Goal: Book appointment/travel/reservation

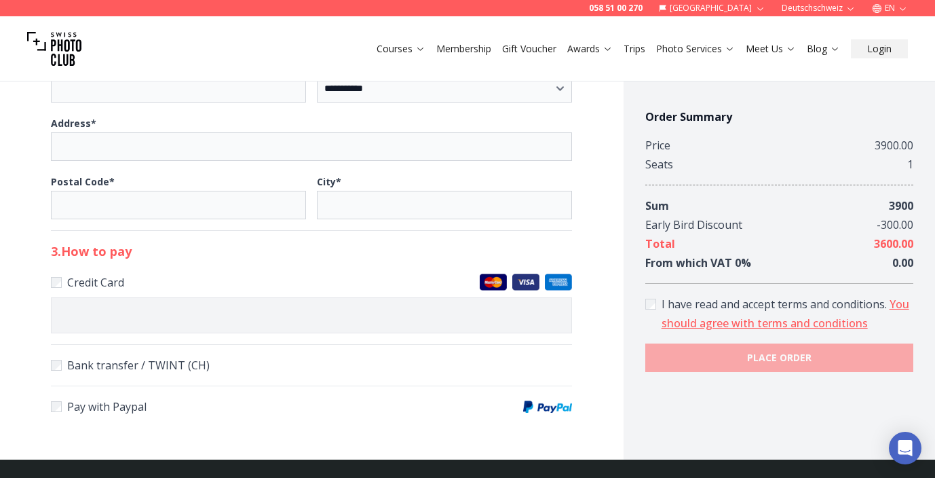
scroll to position [756, 0]
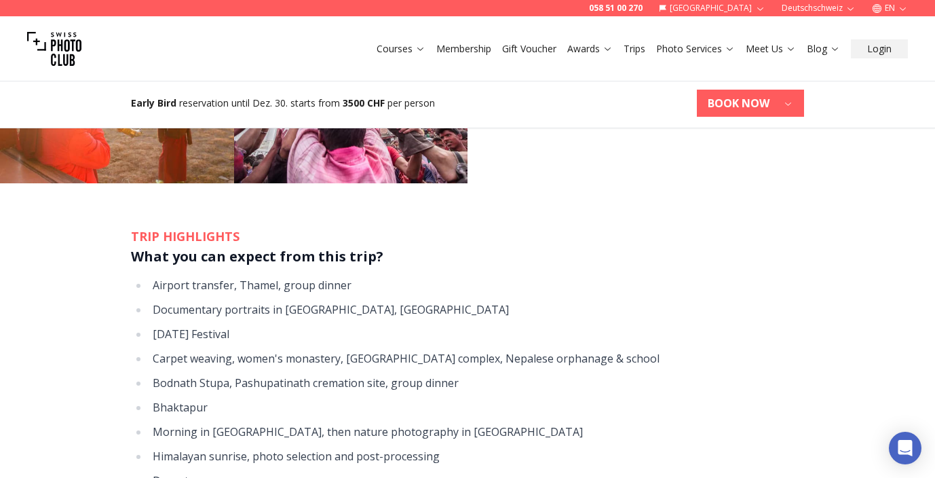
scroll to position [1696, 0]
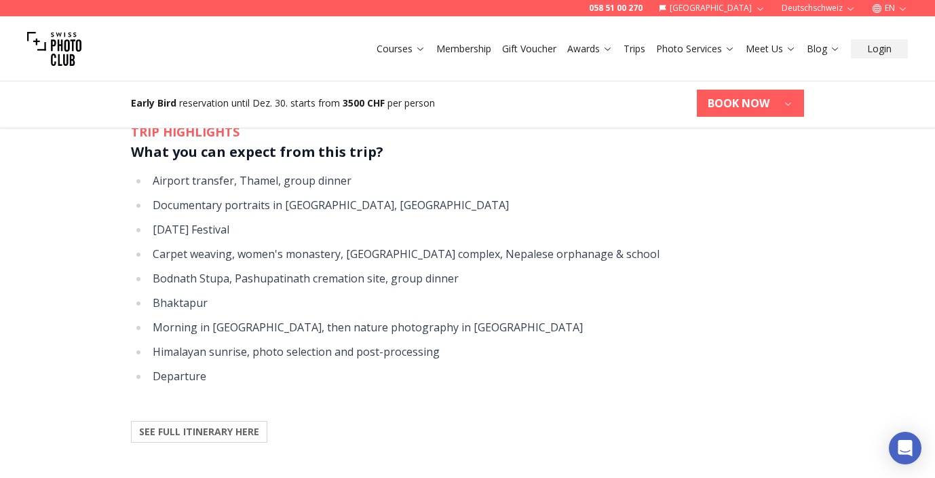
click at [217, 425] on b "SEE FULL ITINERARY HERE" at bounding box center [199, 432] width 120 height 14
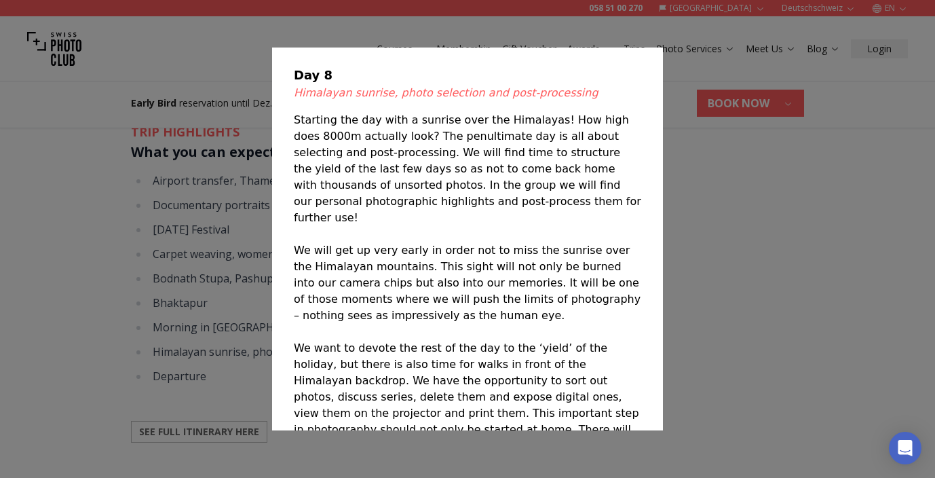
scroll to position [2607, 0]
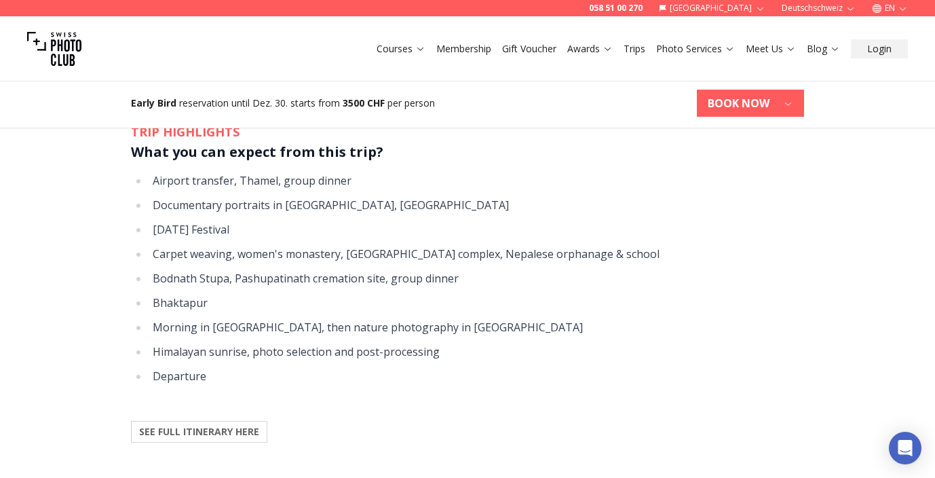
drag, startPoint x: 664, startPoint y: 46, endPoint x: 391, endPoint y: 68, distance: 273.7
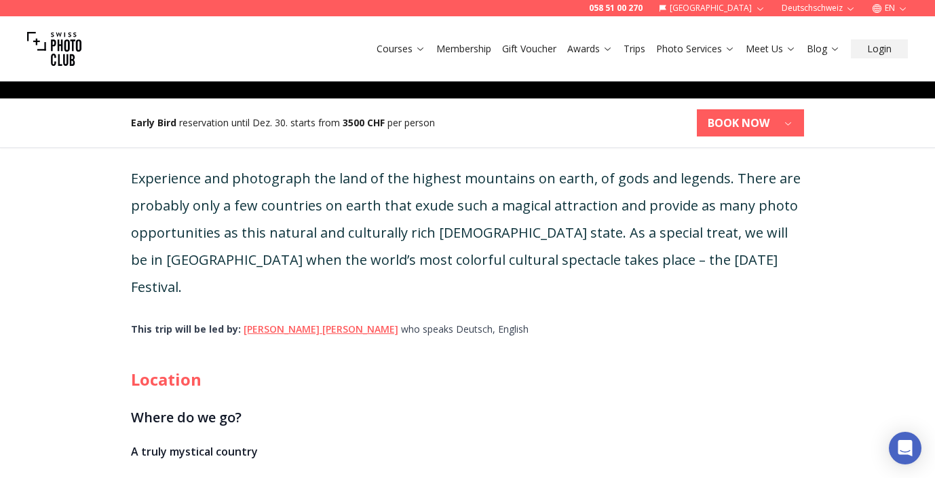
scroll to position [441, 0]
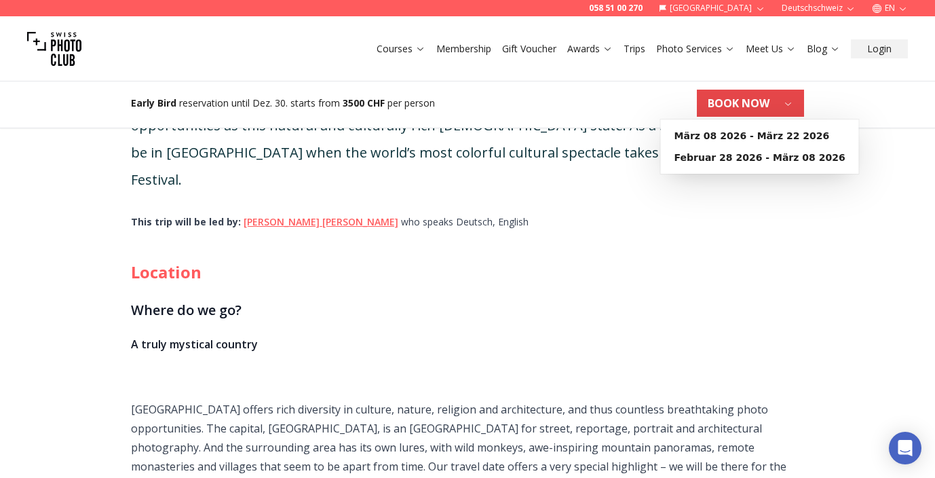
click at [788, 105] on icon "button" at bounding box center [788, 104] width 6 height 3
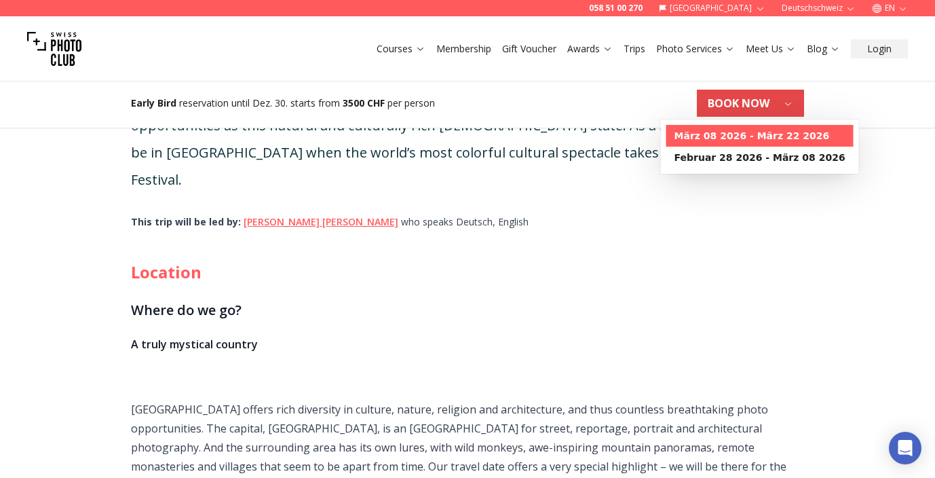
click at [781, 138] on b "März 08 2026 - März 22 2026" at bounding box center [752, 136] width 155 height 14
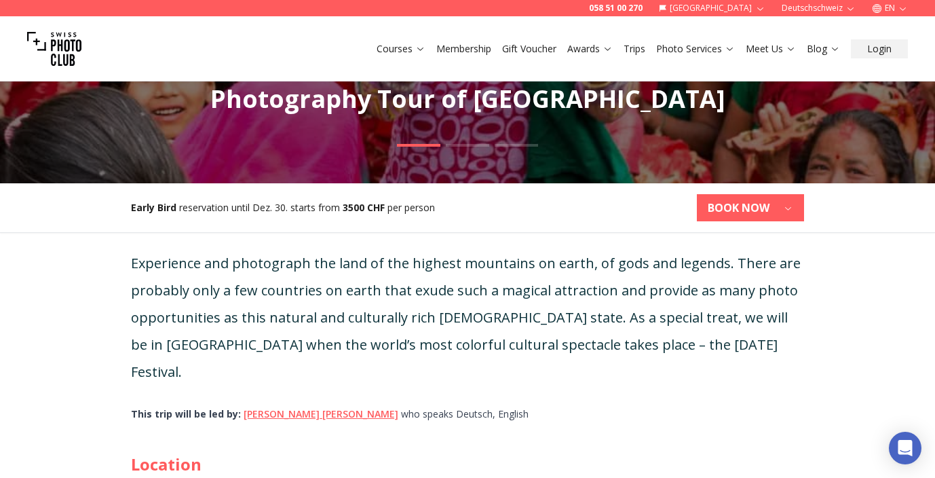
scroll to position [282, 0]
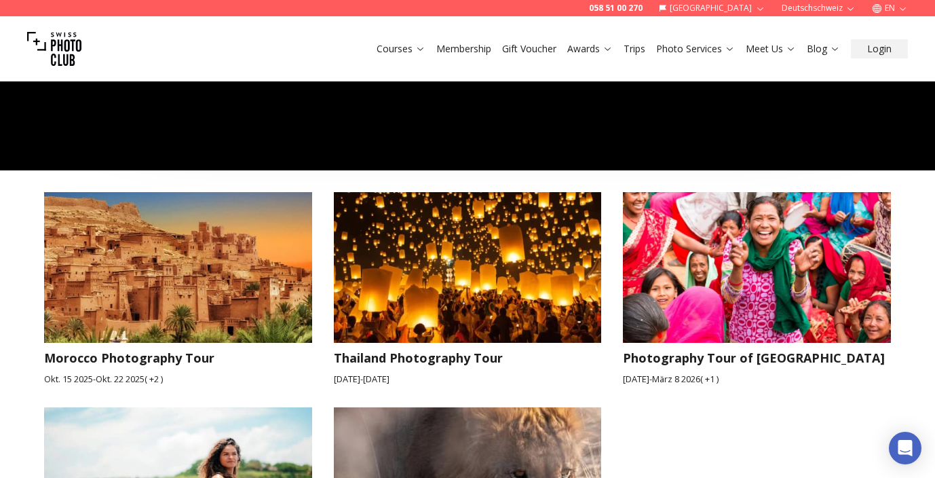
scroll to position [2116, 0]
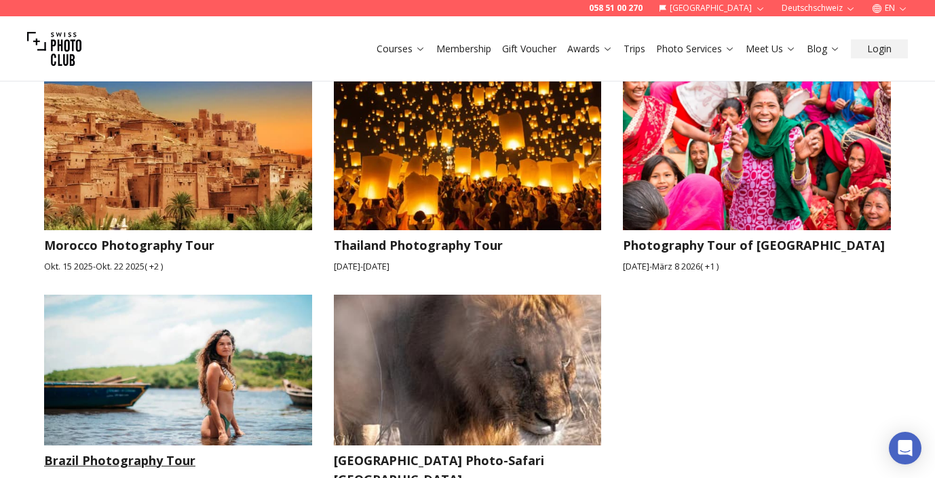
click at [172, 315] on img at bounding box center [178, 370] width 268 height 151
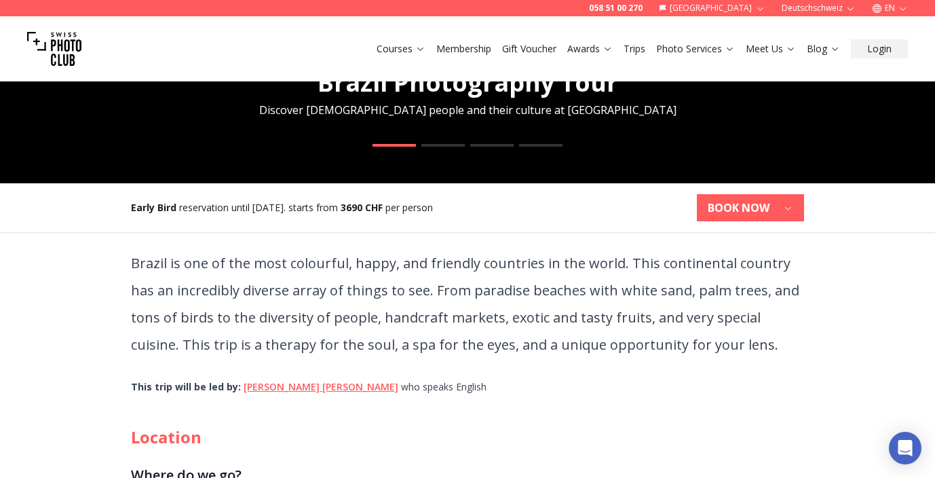
scroll to position [261, 0]
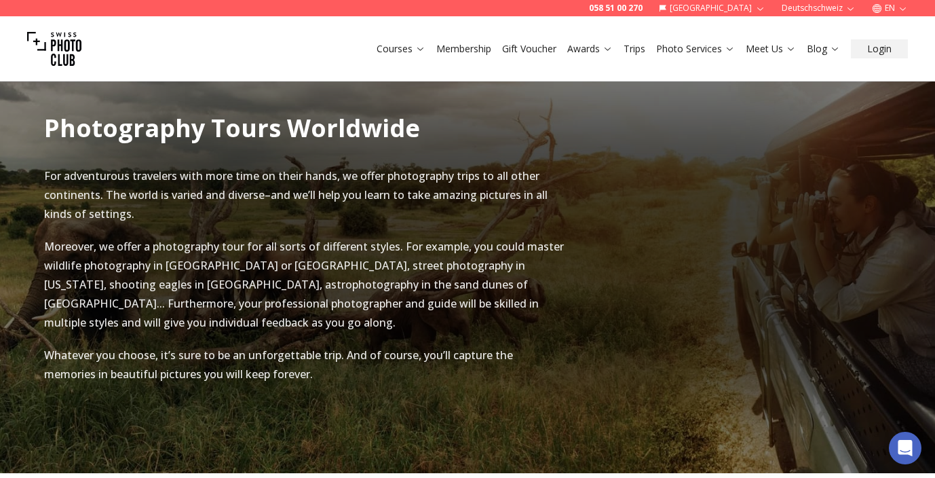
scroll to position [798, 0]
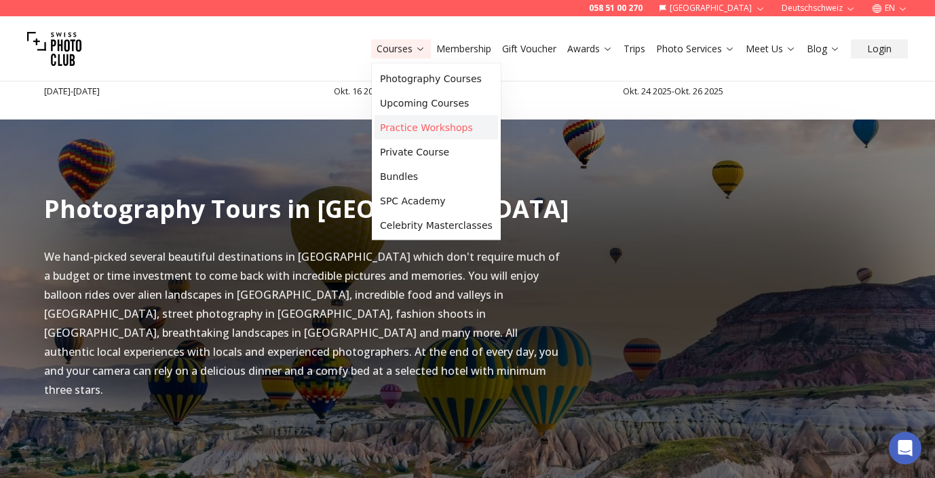
click at [413, 124] on link "Practice Workshops" at bounding box center [437, 127] width 124 height 24
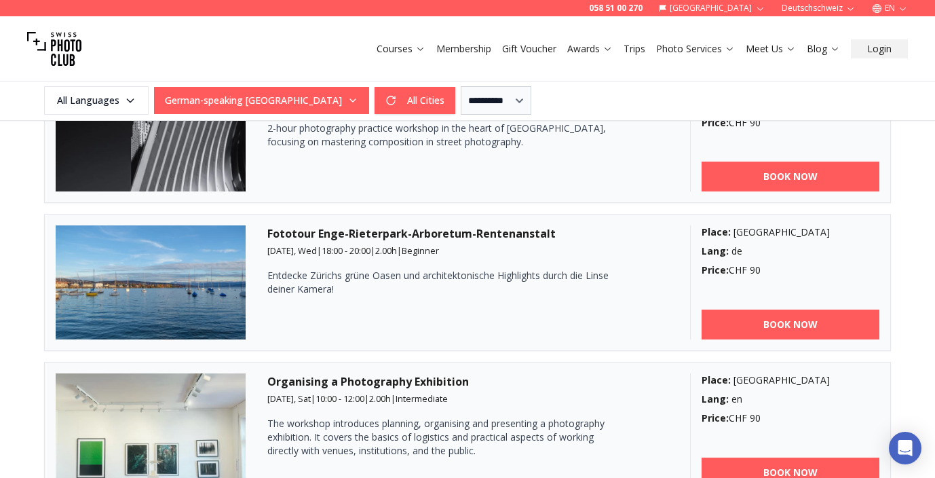
scroll to position [1274, 0]
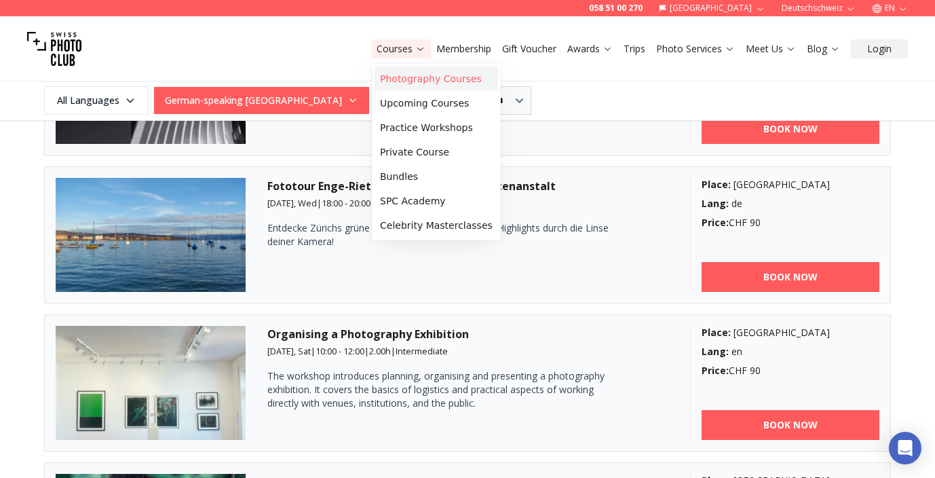
click at [414, 79] on link "Photography Courses" at bounding box center [437, 79] width 124 height 24
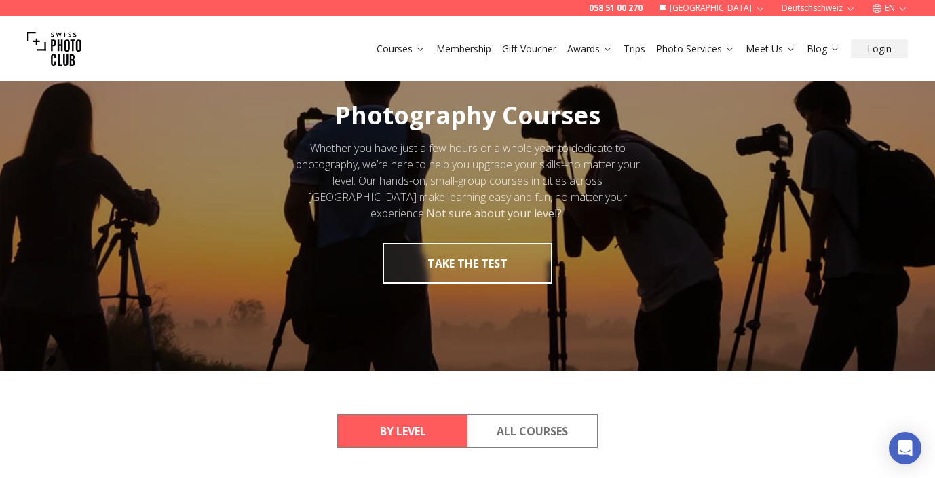
scroll to position [256, 0]
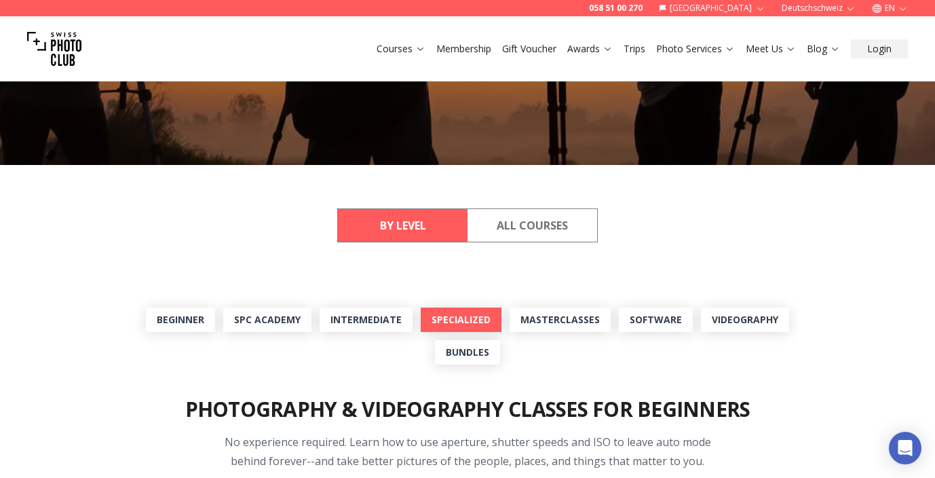
click at [472, 316] on link "Specialized" at bounding box center [461, 320] width 81 height 24
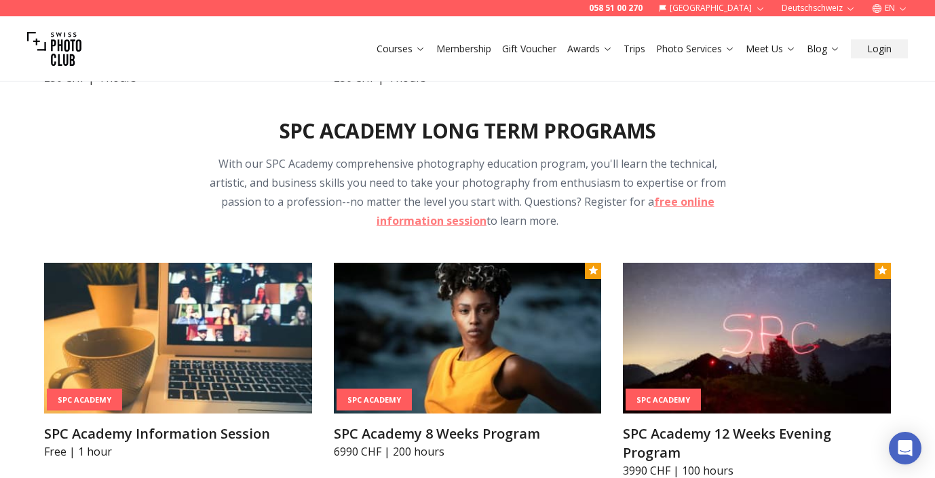
scroll to position [1298, 0]
